Goal: Book appointment/travel/reservation

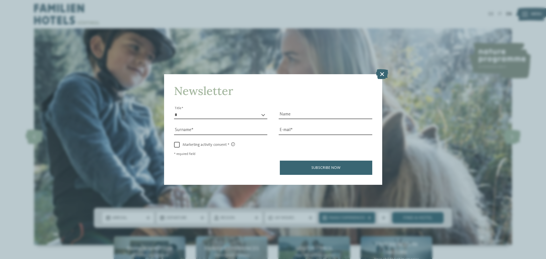
click at [382, 75] on icon at bounding box center [382, 74] width 12 height 10
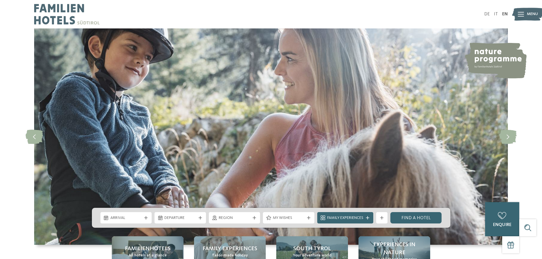
click at [52, 10] on img at bounding box center [66, 14] width 65 height 28
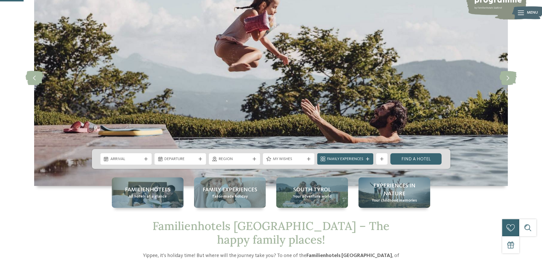
scroll to position [114, 0]
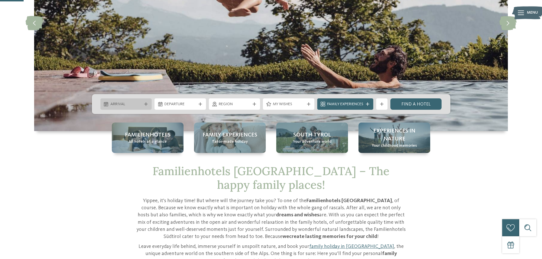
click at [123, 104] on span "Arrival" at bounding box center [126, 105] width 32 height 6
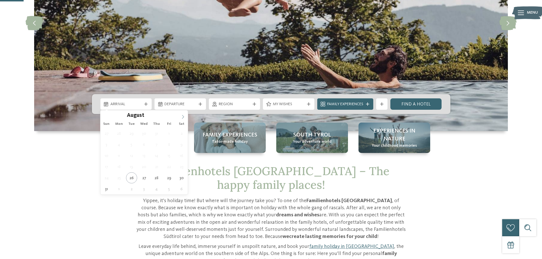
click at [182, 114] on span at bounding box center [183, 115] width 10 height 10
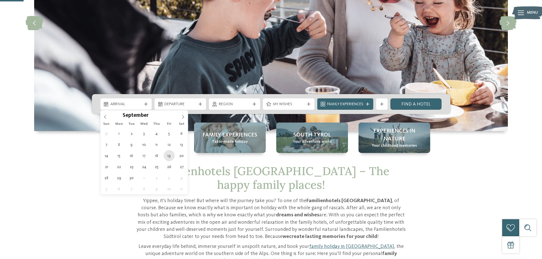
type div "19.09.2025"
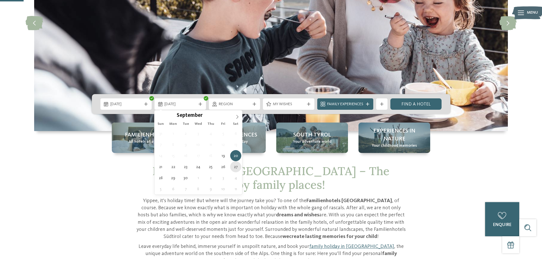
type div "27.09.2025"
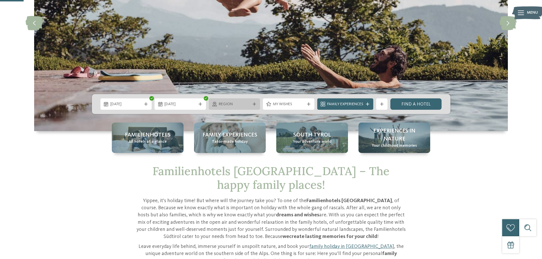
click at [222, 104] on span "Region" at bounding box center [235, 105] width 32 height 6
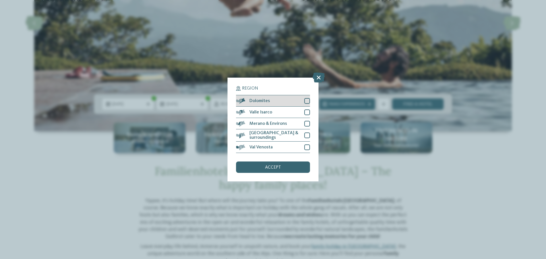
click at [306, 101] on div at bounding box center [308, 101] width 6 height 6
click at [284, 169] on div "accept" at bounding box center [273, 167] width 74 height 11
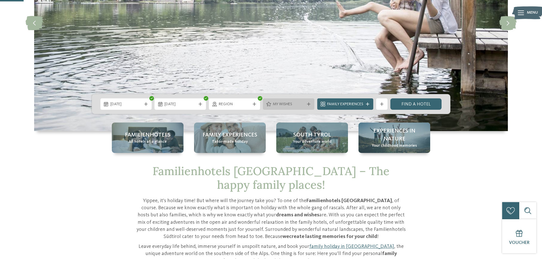
click at [295, 106] on span "My wishes" at bounding box center [289, 105] width 32 height 6
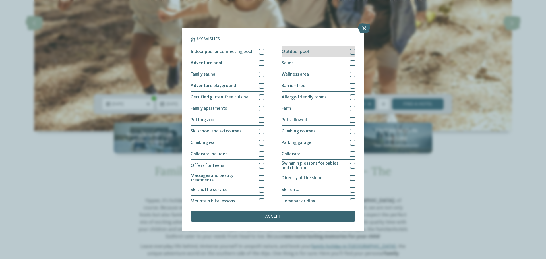
click at [343, 54] on div "Outdoor pool" at bounding box center [319, 51] width 74 height 11
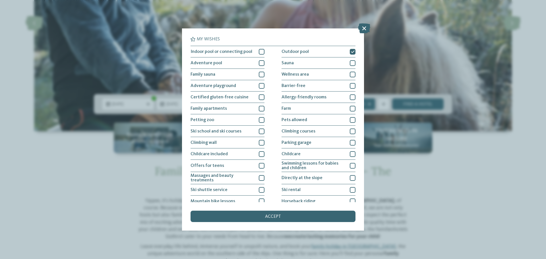
click at [274, 217] on span "accept" at bounding box center [273, 217] width 16 height 5
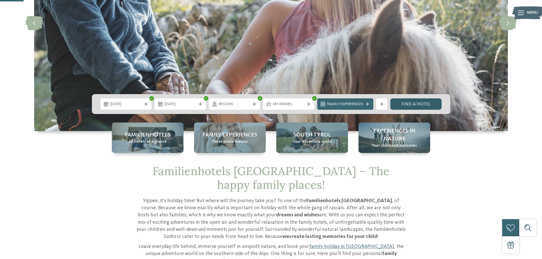
click at [409, 104] on link "Find a hotel" at bounding box center [416, 103] width 52 height 11
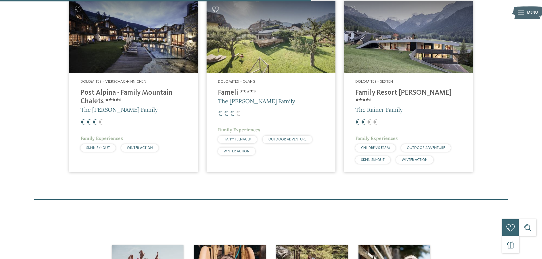
scroll to position [372, 0]
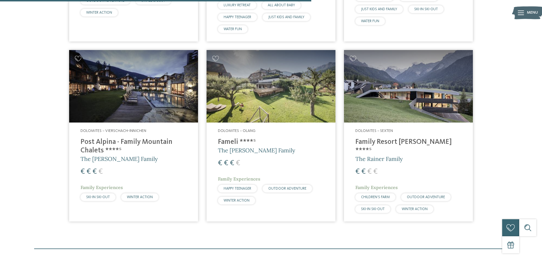
click at [150, 72] on img at bounding box center [133, 86] width 129 height 73
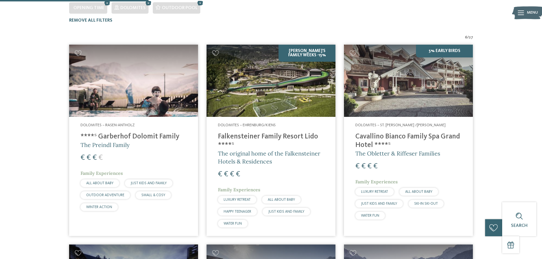
scroll to position [173, 0]
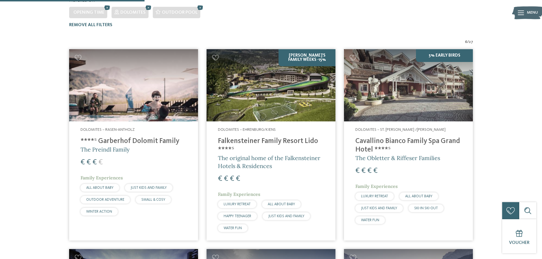
click at [138, 87] on img at bounding box center [133, 85] width 129 height 73
click at [382, 69] on img at bounding box center [408, 85] width 129 height 73
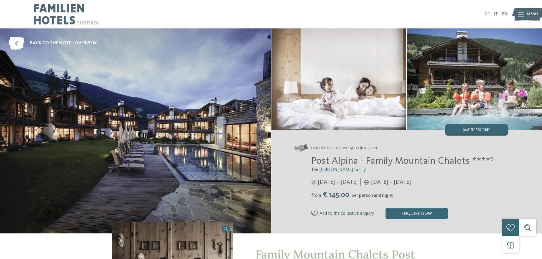
click at [146, 120] on img at bounding box center [135, 130] width 271 height 205
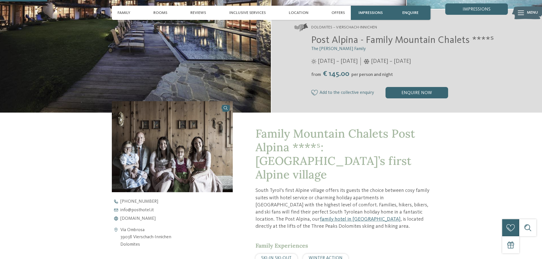
scroll to position [171, 0]
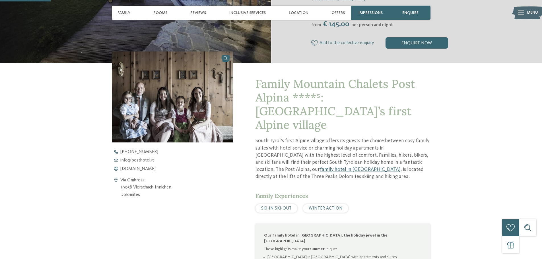
click at [169, 108] on img at bounding box center [172, 97] width 121 height 91
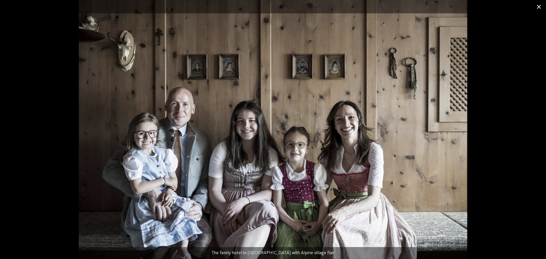
click at [539, 6] on span at bounding box center [539, 6] width 14 height 13
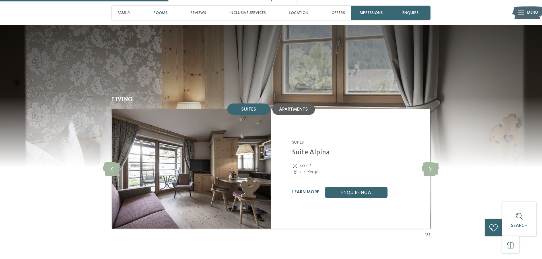
scroll to position [569, 0]
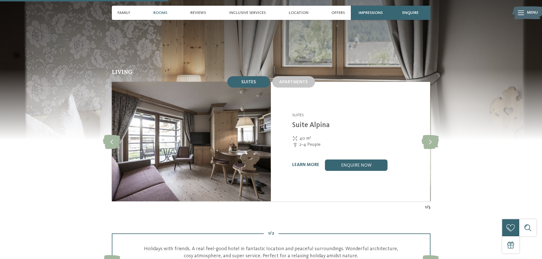
click at [254, 79] on div "Suites" at bounding box center [248, 81] width 15 height 5
click at [347, 160] on link "enquire now" at bounding box center [356, 165] width 63 height 11
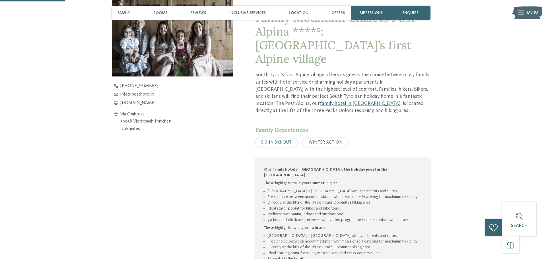
scroll to position [228, 0]
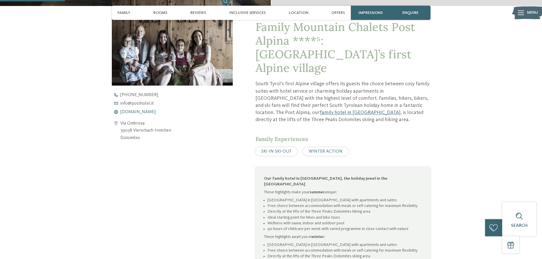
click at [127, 112] on span "www.postalpina.it" at bounding box center [137, 112] width 35 height 5
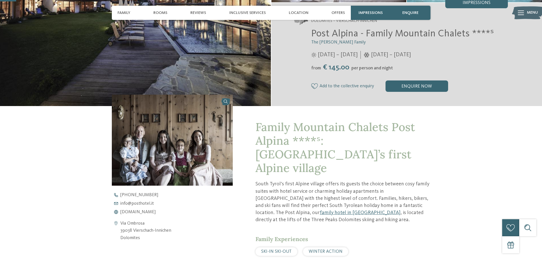
scroll to position [57, 0]
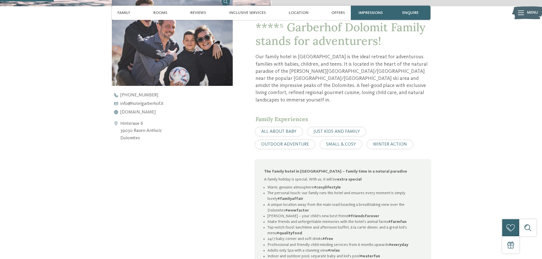
scroll to position [228, 0]
click at [133, 111] on span "[DOMAIN_NAME]" at bounding box center [137, 112] width 35 height 5
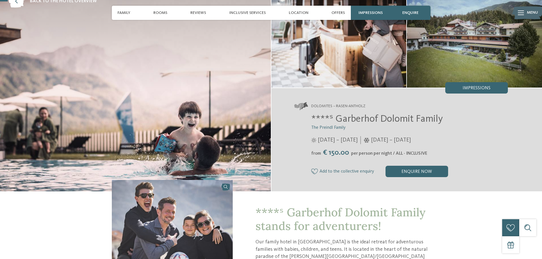
scroll to position [28, 0]
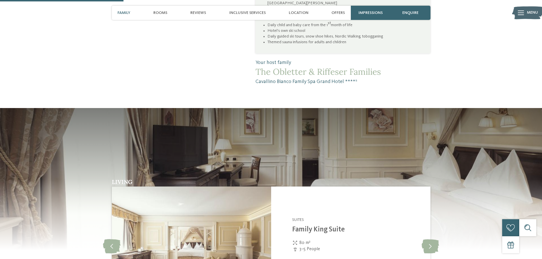
scroll to position [541, 0]
